Goal: Entertainment & Leisure: Consume media (video, audio)

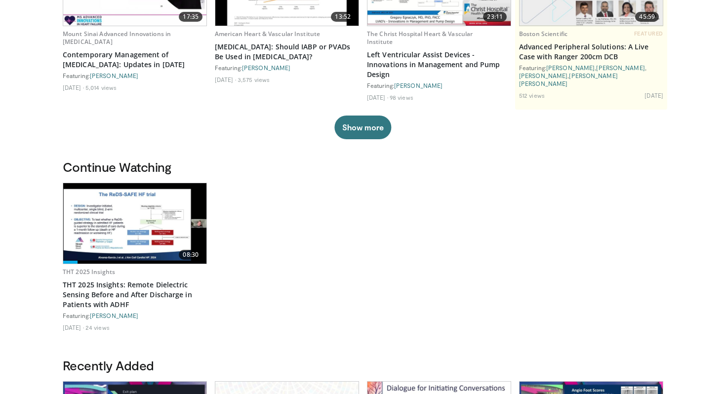
scroll to position [157, 0]
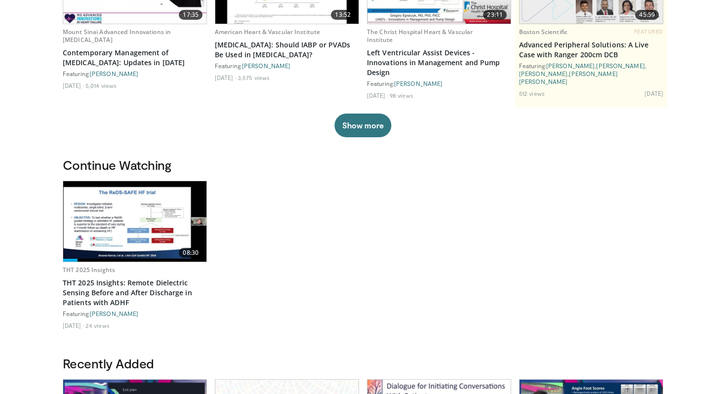
click at [151, 206] on img at bounding box center [134, 221] width 143 height 81
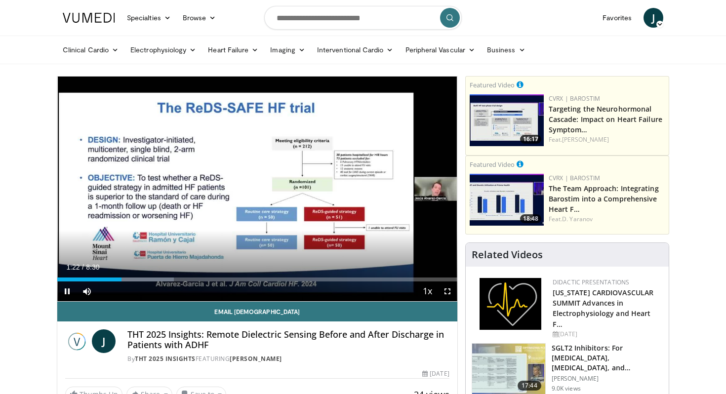
click at [253, 282] on div "Current Time 1:22 / Duration 8:30 Pause Skip Backward Skip Forward Mute 70% Loa…" at bounding box center [257, 292] width 400 height 20
click at [396, 278] on div "Progress Bar" at bounding box center [396, 280] width 1 height 4
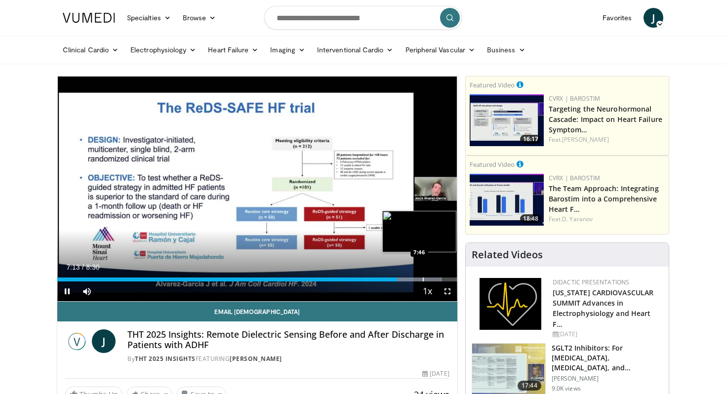
click at [423, 279] on div "10 seconds Tap to unmute" at bounding box center [257, 189] width 400 height 225
click at [423, 279] on div "Progress Bar" at bounding box center [423, 280] width 1 height 4
click at [446, 282] on span "Video Player" at bounding box center [448, 292] width 20 height 20
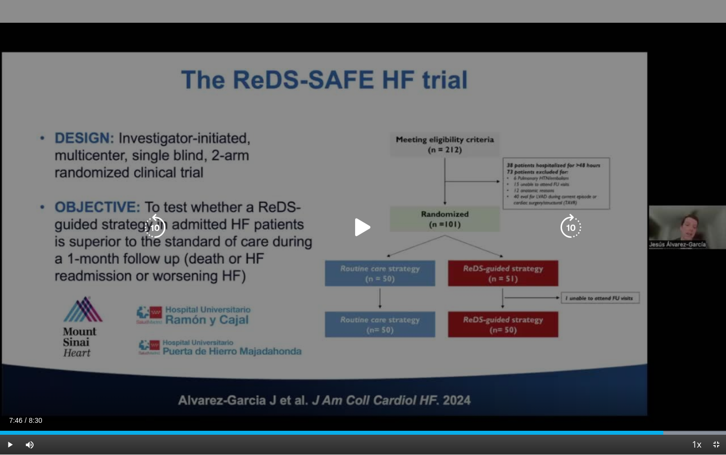
click at [563, 225] on icon "Video Player" at bounding box center [571, 227] width 28 height 28
click at [364, 237] on icon "Video Player" at bounding box center [363, 227] width 28 height 28
click at [565, 225] on icon "Video Player" at bounding box center [571, 227] width 28 height 28
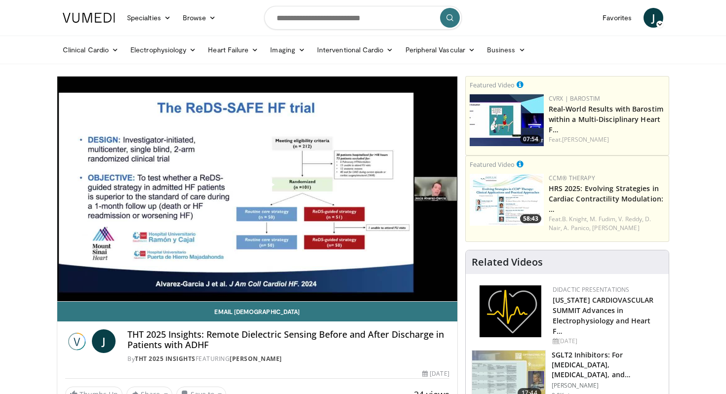
click at [654, 25] on span "J" at bounding box center [654, 18] width 20 height 20
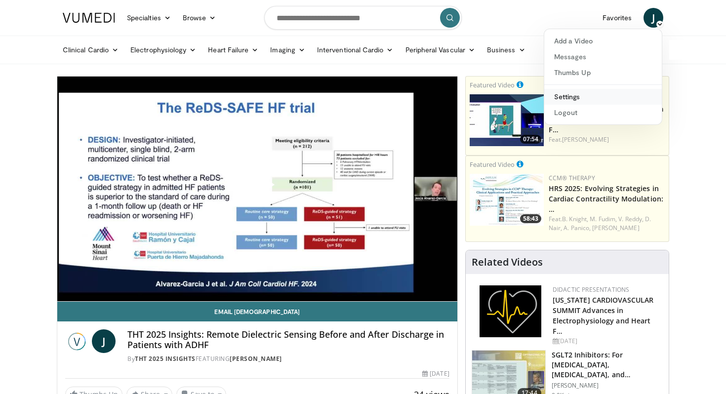
click at [616, 101] on link "Settings" at bounding box center [603, 97] width 118 height 16
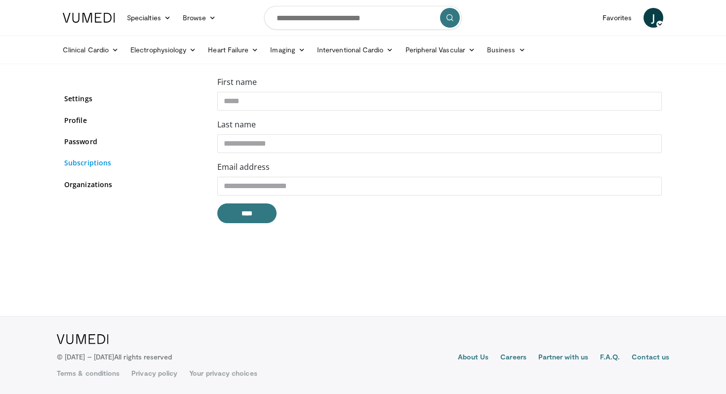
click at [96, 162] on link "Subscriptions" at bounding box center [133, 163] width 138 height 10
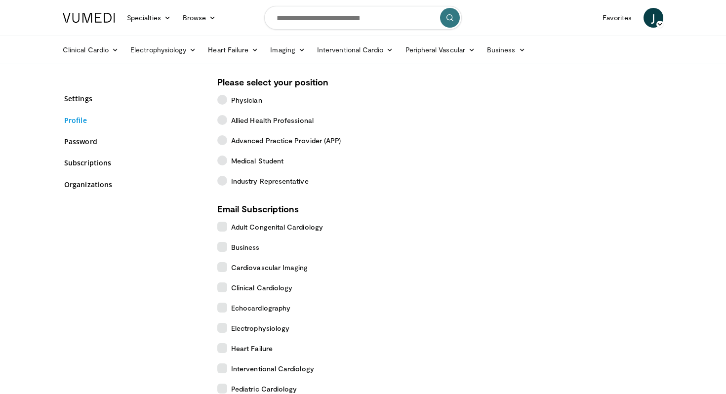
click at [70, 120] on link "Profile" at bounding box center [133, 120] width 138 height 10
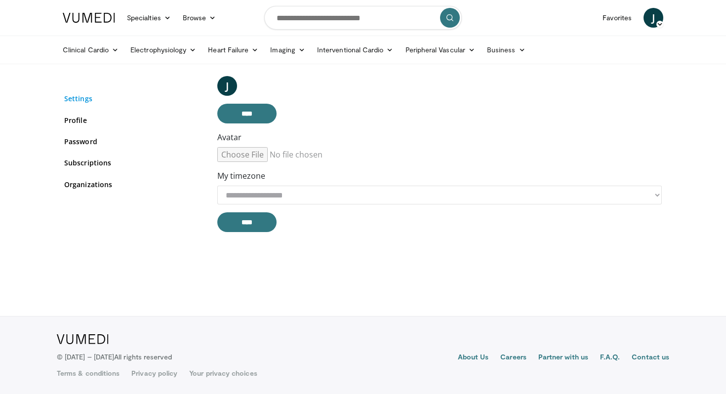
click at [71, 99] on link "Settings" at bounding box center [133, 98] width 138 height 10
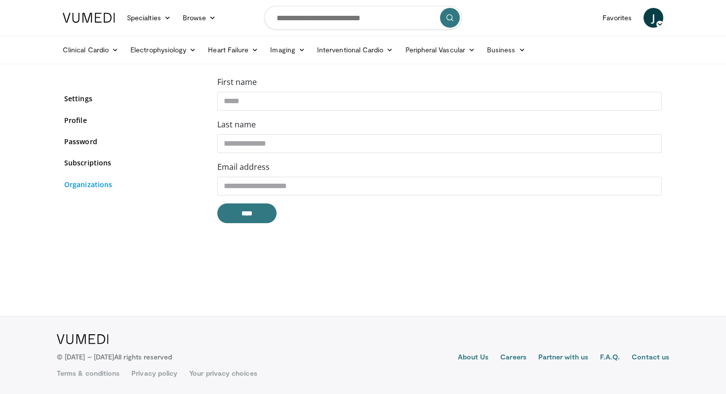
click at [83, 182] on link "Organizations" at bounding box center [133, 184] width 138 height 10
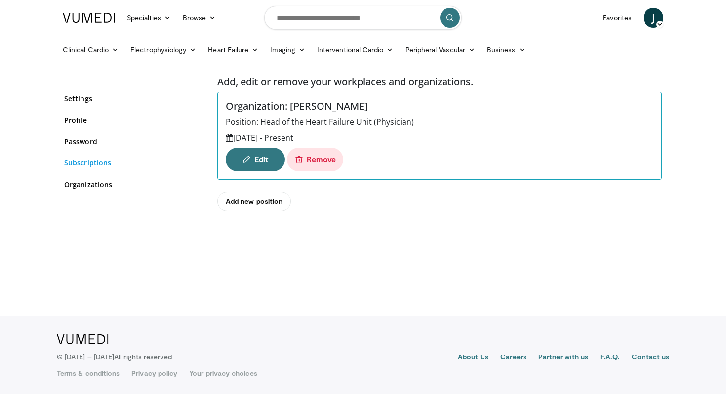
click at [82, 165] on link "Subscriptions" at bounding box center [133, 163] width 138 height 10
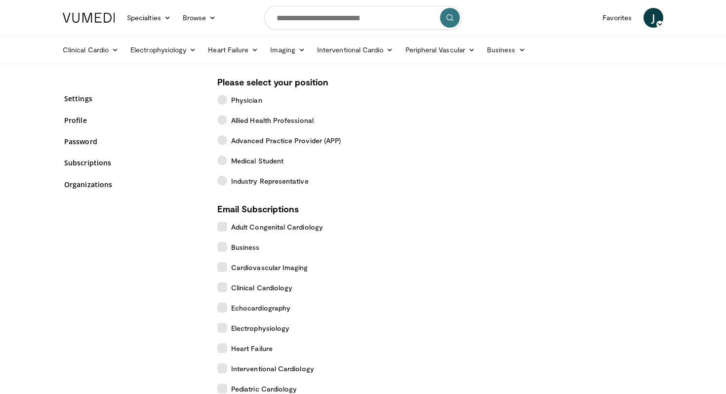
click at [78, 139] on link "Password" at bounding box center [133, 141] width 138 height 10
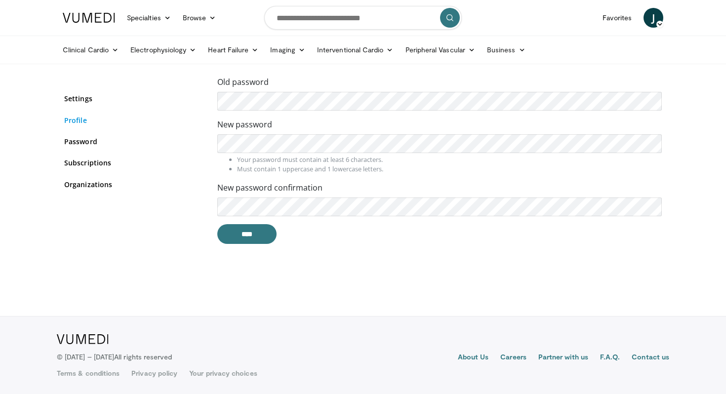
click at [74, 118] on link "Profile" at bounding box center [133, 120] width 138 height 10
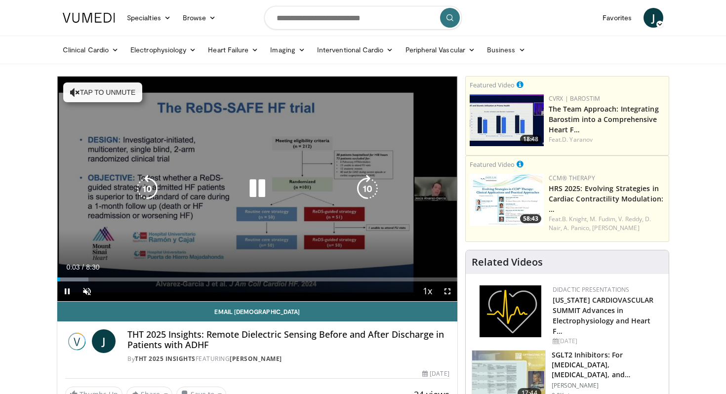
click at [254, 183] on icon "Video Player" at bounding box center [258, 189] width 28 height 28
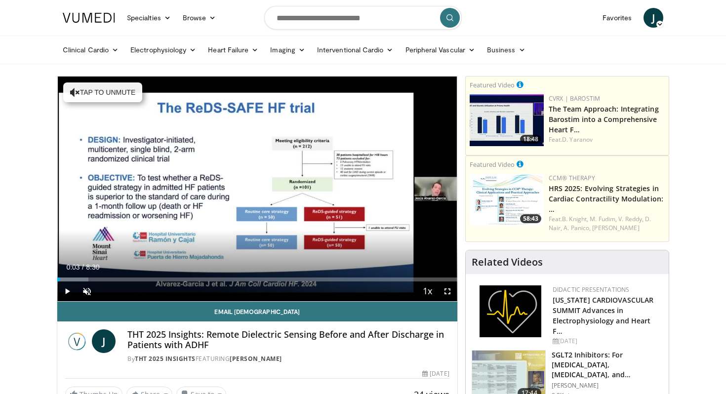
click at [650, 15] on span "J" at bounding box center [654, 18] width 20 height 20
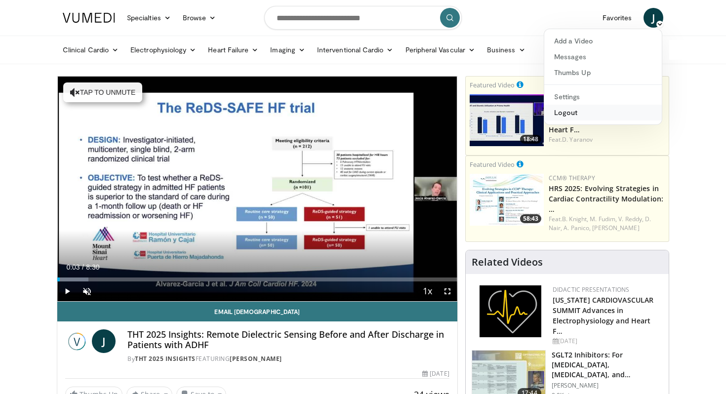
click at [596, 107] on link "Logout" at bounding box center [603, 113] width 118 height 16
